Goal: Navigation & Orientation: Find specific page/section

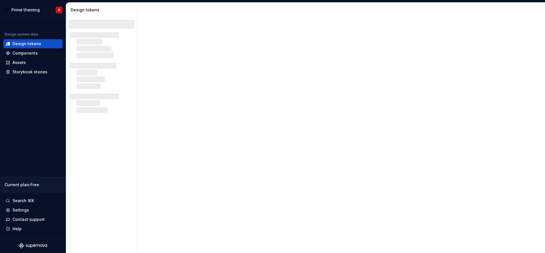
click at [275, 123] on div at bounding box center [341, 128] width 408 height 250
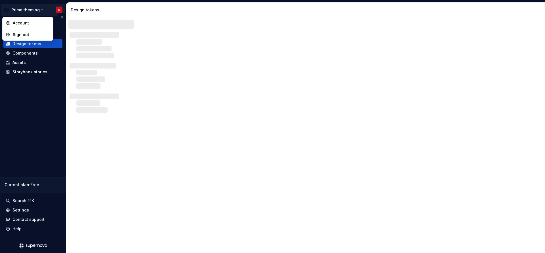
click at [59, 11] on html "Prime theming S Design system data Design tokens Components Assets Storybook st…" at bounding box center [272, 126] width 545 height 253
click at [37, 32] on div "Sign out" at bounding box center [31, 35] width 37 height 6
